Goal: Information Seeking & Learning: Learn about a topic

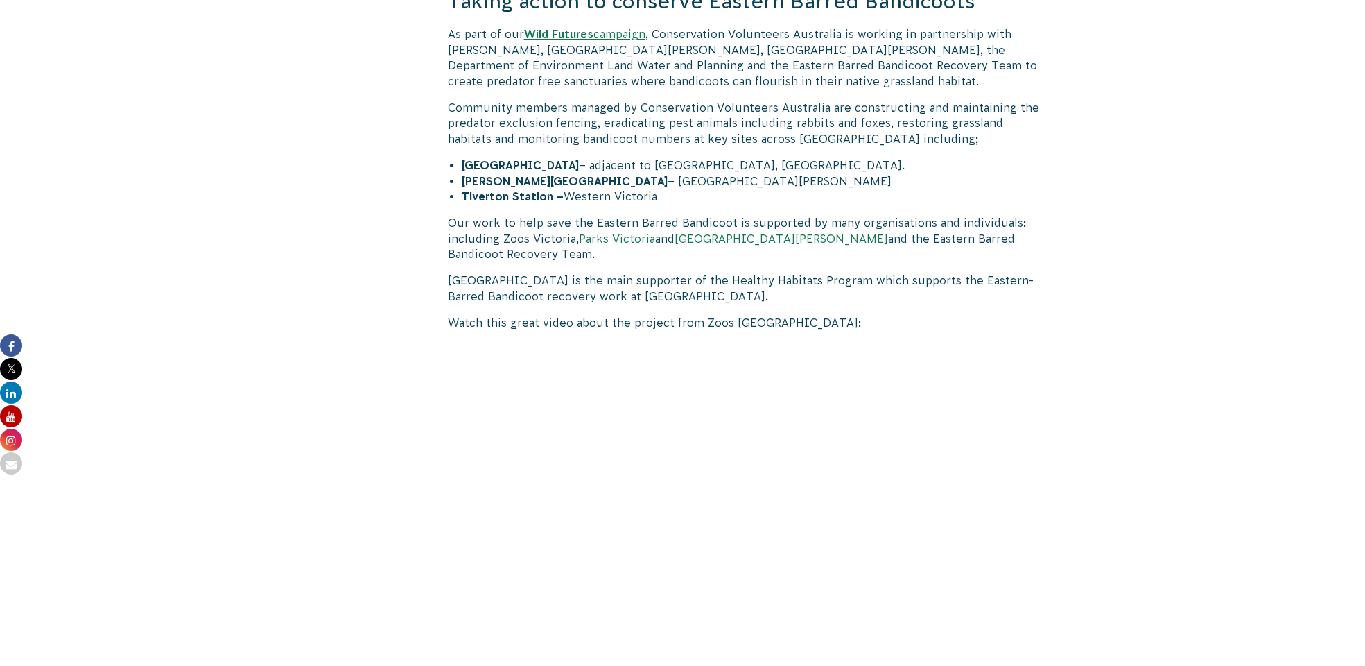
scroll to position [1023, 0]
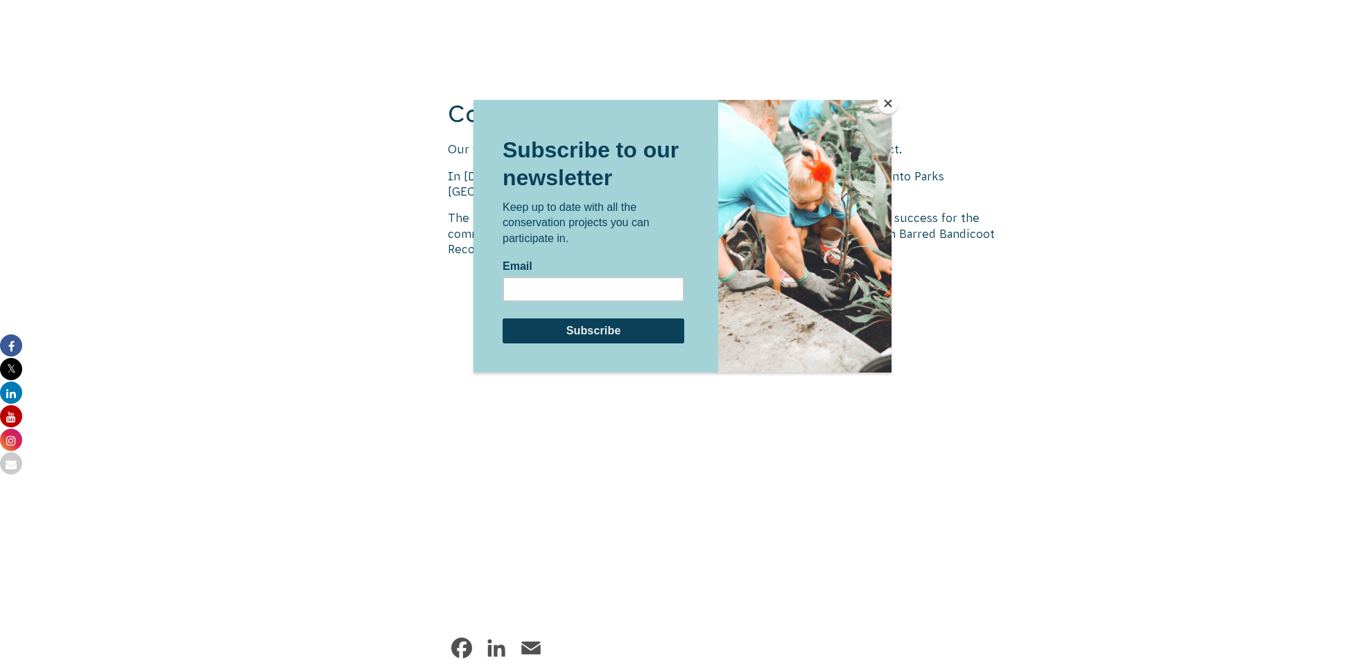
scroll to position [1577, 0]
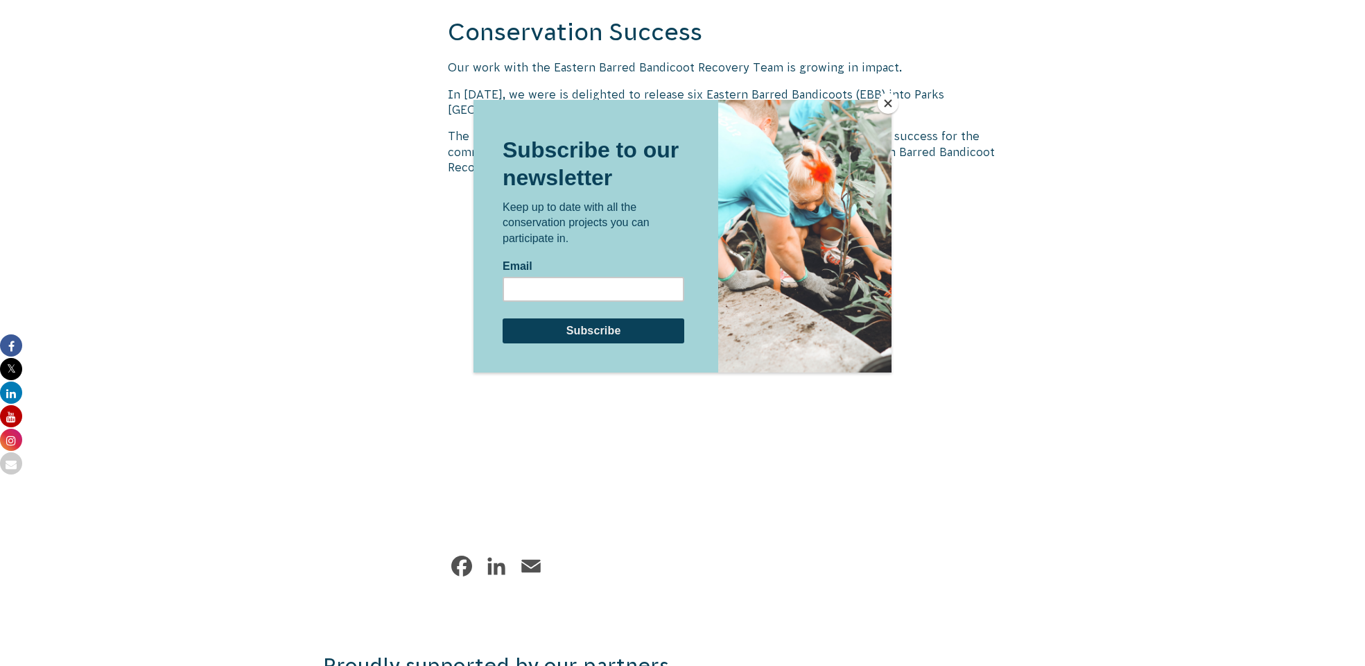
click at [889, 100] on button "Close" at bounding box center [888, 103] width 21 height 21
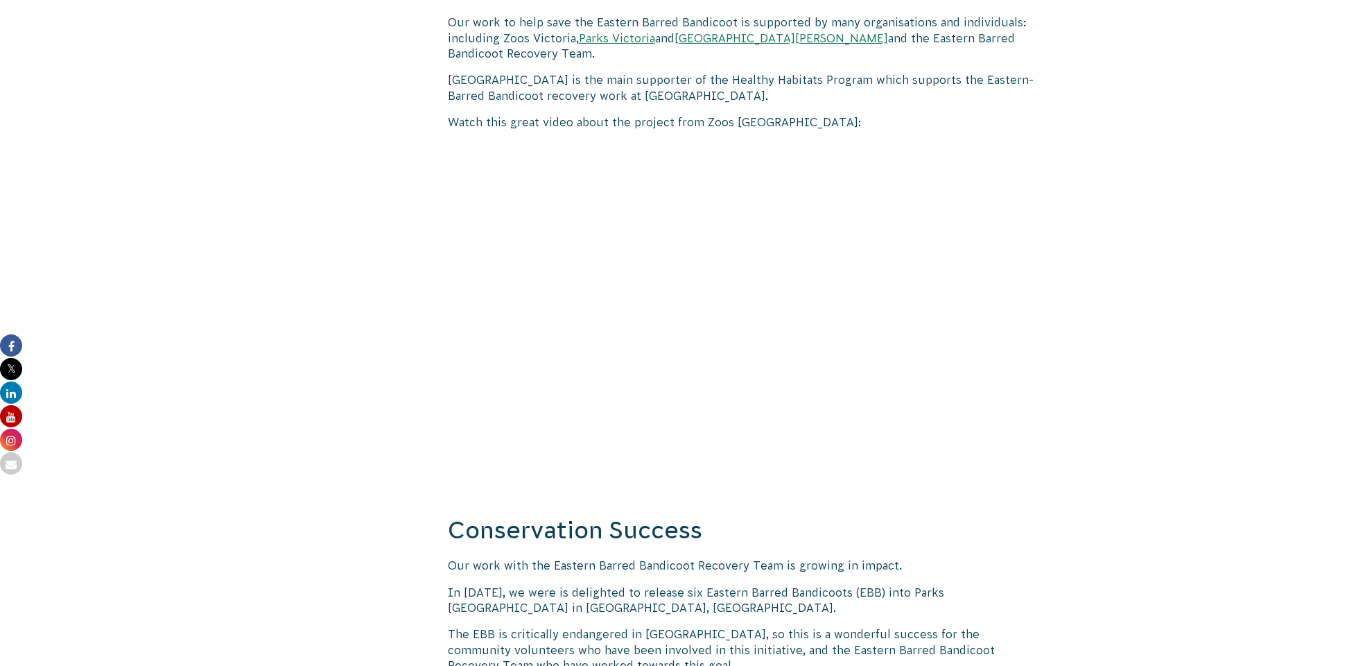
scroll to position [1040, 0]
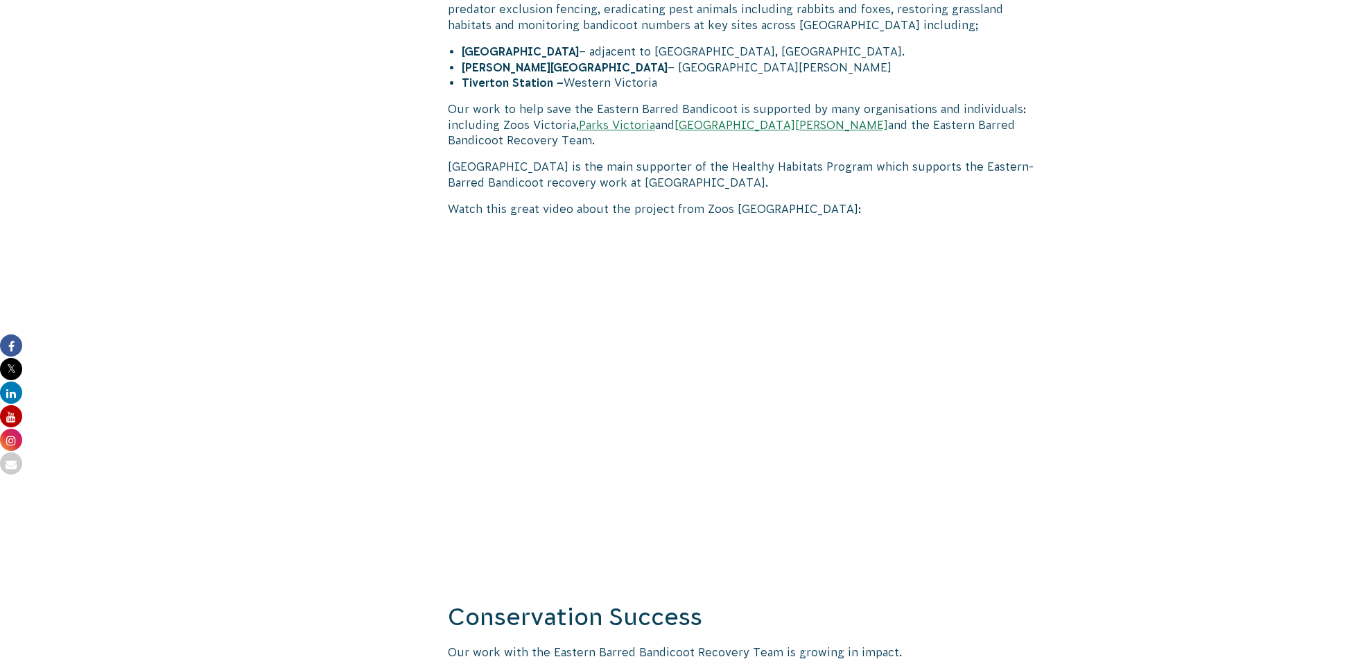
scroll to position [971, 0]
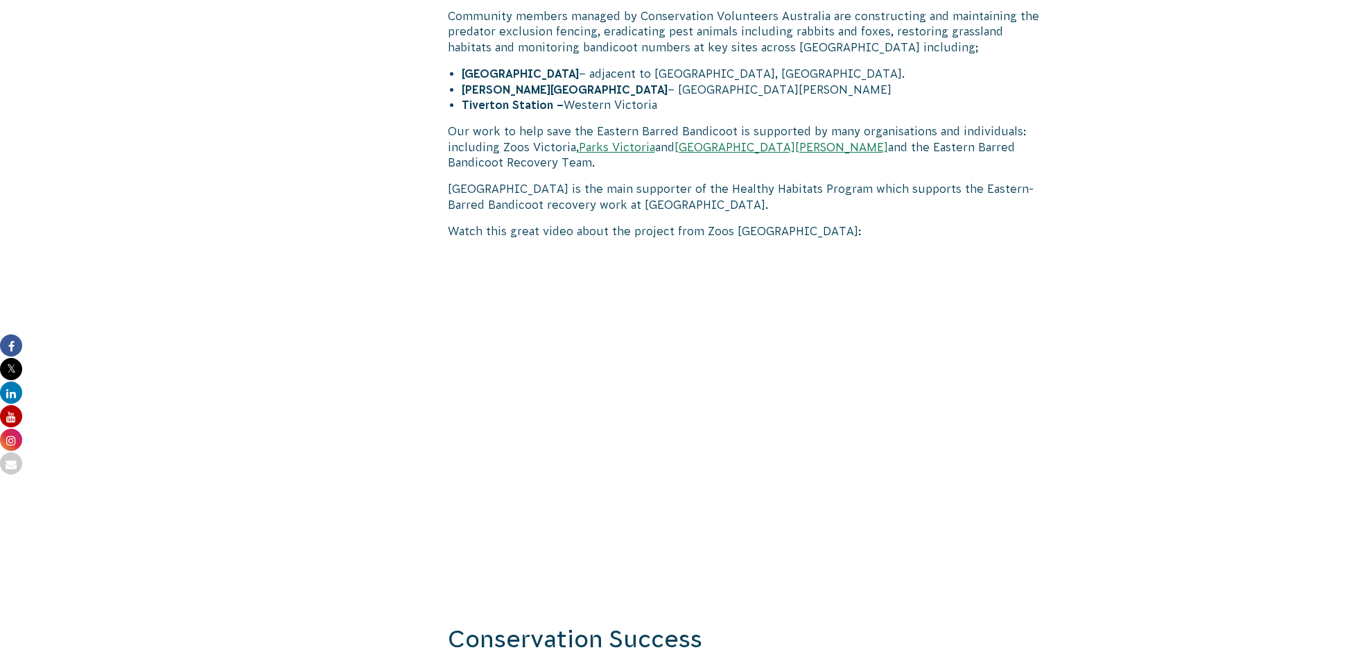
click at [413, 564] on div at bounding box center [371, 399] width 96 height 1717
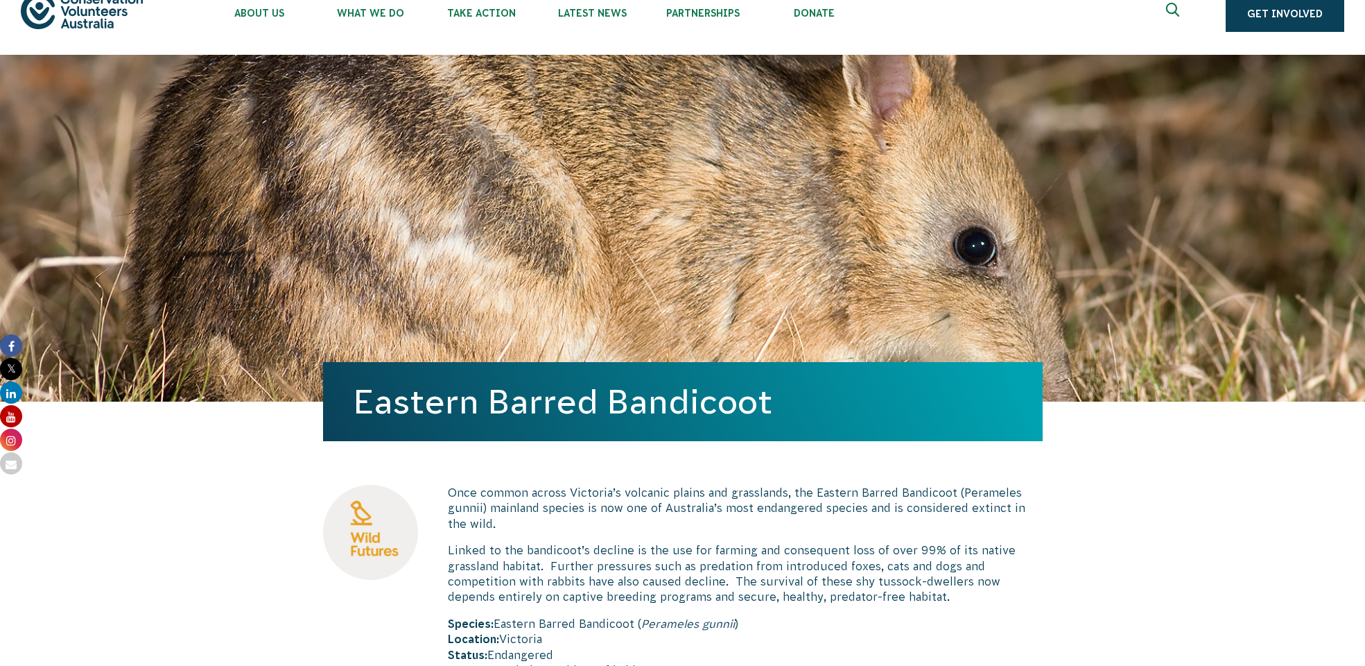
scroll to position [0, 0]
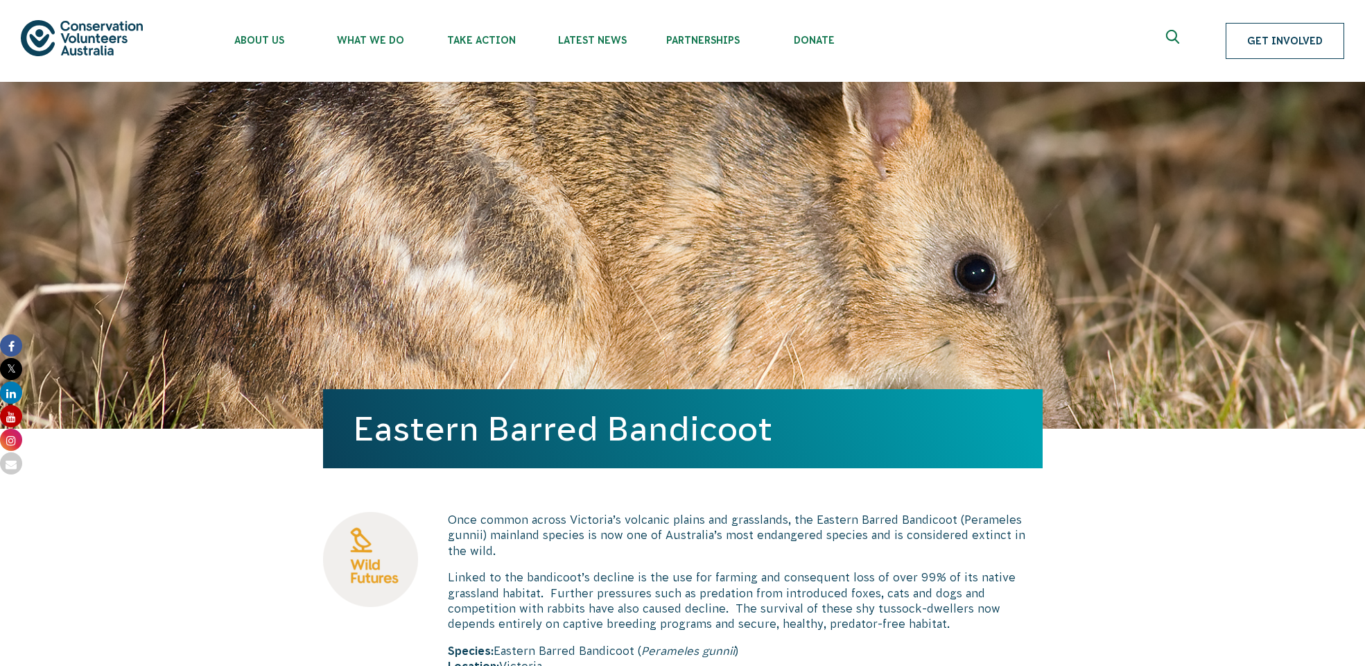
click at [1306, 32] on link "Get Involved" at bounding box center [1285, 41] width 119 height 36
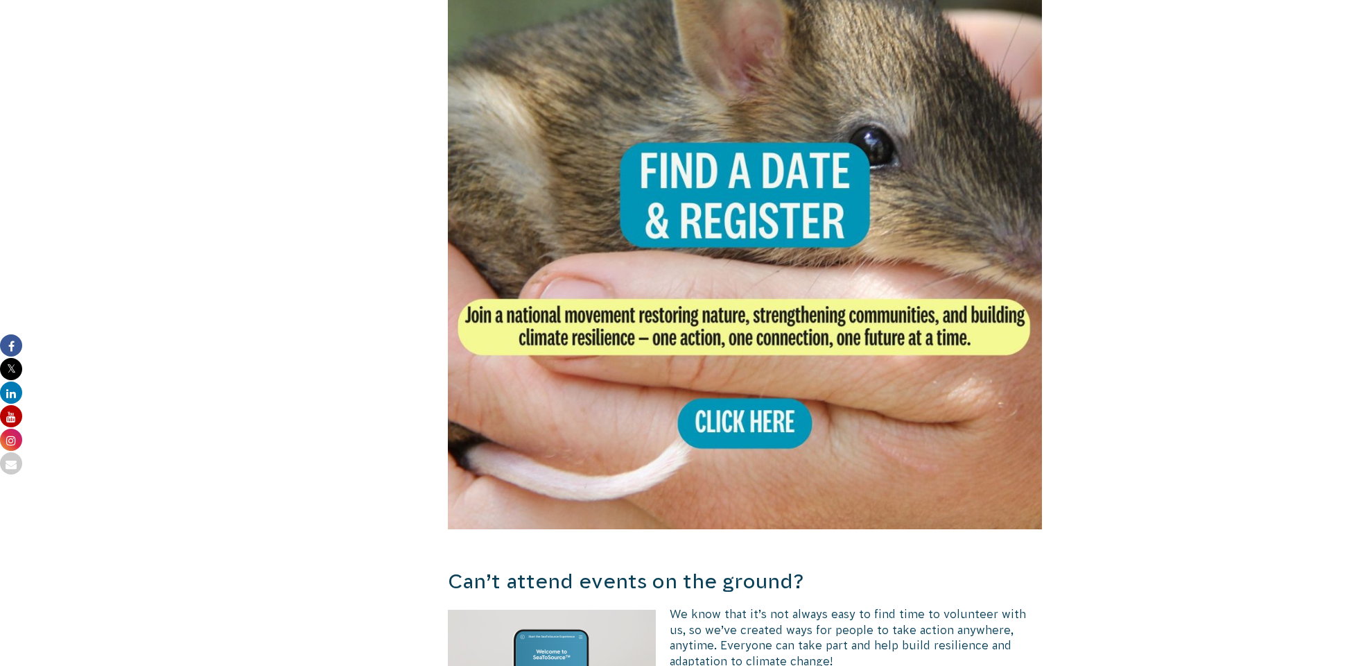
scroll to position [2773, 0]
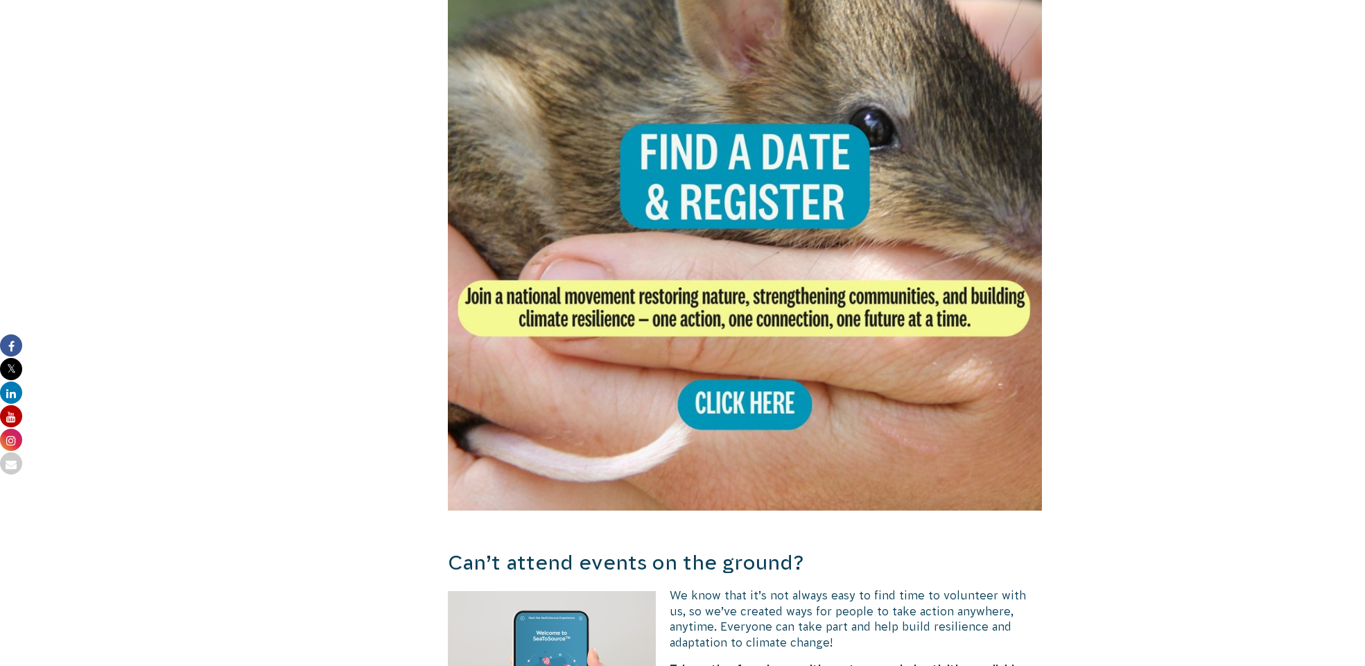
click at [737, 336] on img at bounding box center [745, 212] width 595 height 595
